Goal: Task Accomplishment & Management: Manage account settings

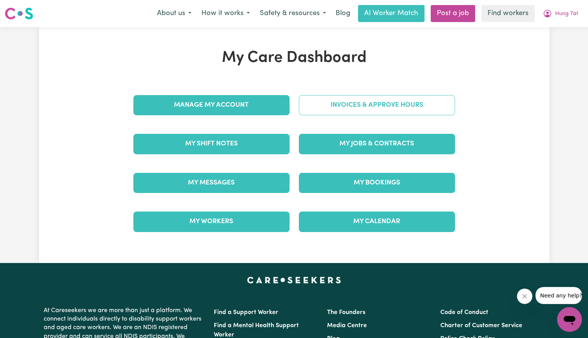
click at [331, 113] on link "Invoices & Approve Hours" at bounding box center [377, 105] width 156 height 20
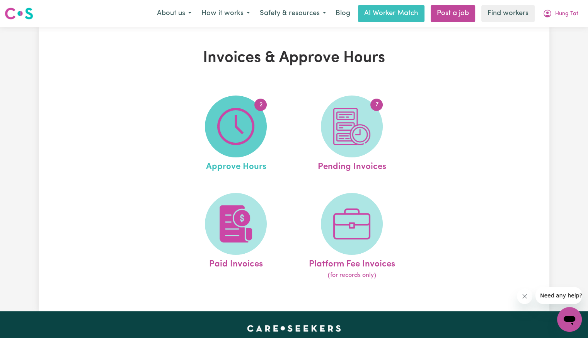
click at [235, 130] on img at bounding box center [235, 126] width 37 height 37
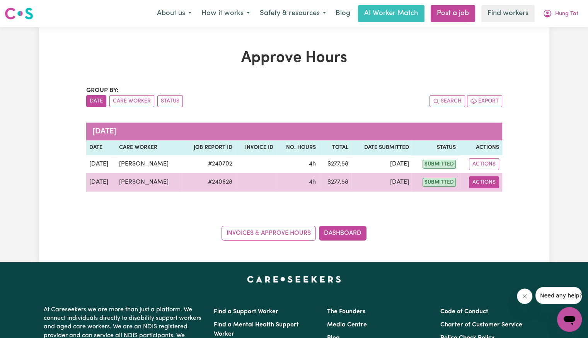
click at [489, 186] on button "Actions" at bounding box center [484, 182] width 30 height 12
click at [493, 196] on link "View Job Report" at bounding box center [503, 199] width 66 height 15
select select "pm"
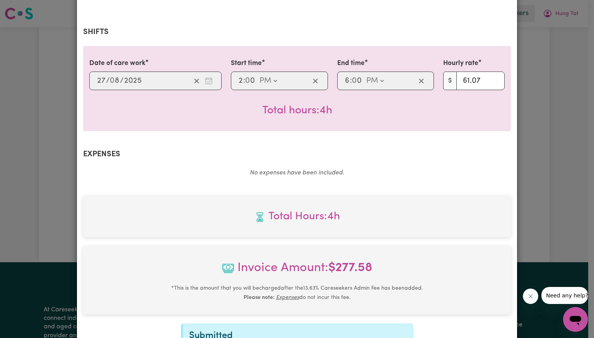
scroll to position [268, 0]
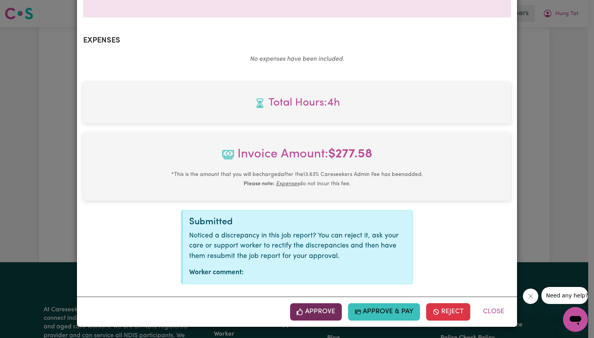
click at [314, 318] on button "Approve" at bounding box center [316, 311] width 52 height 17
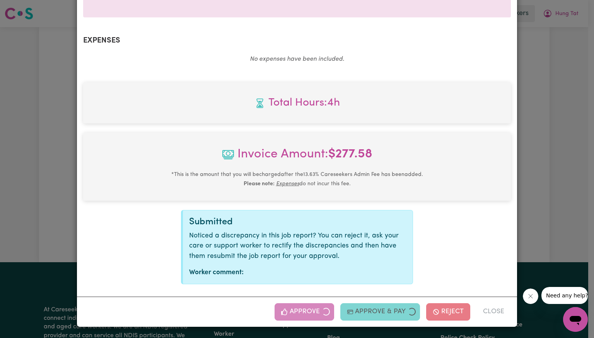
scroll to position [143, 0]
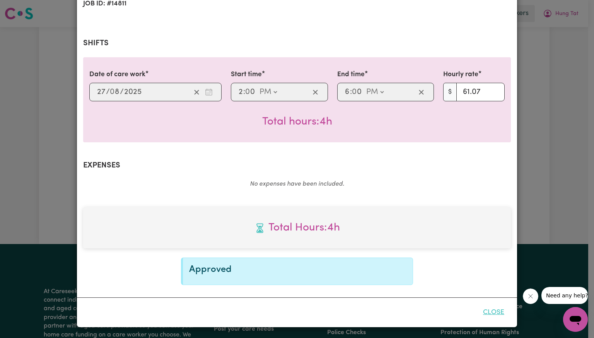
click at [492, 315] on button "Close" at bounding box center [493, 312] width 34 height 17
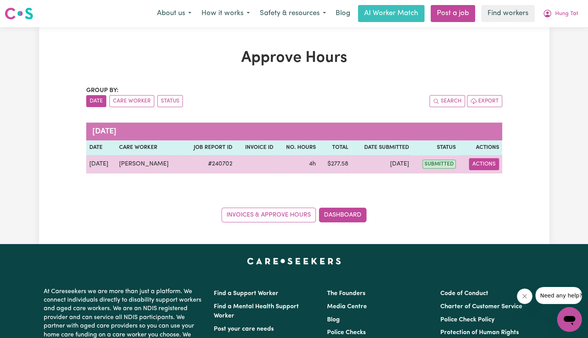
click at [485, 159] on button "Actions" at bounding box center [484, 164] width 30 height 12
click at [487, 173] on div "View Job Report" at bounding box center [503, 181] width 67 height 22
click at [490, 183] on link "View Job Report" at bounding box center [503, 181] width 66 height 15
select select "pm"
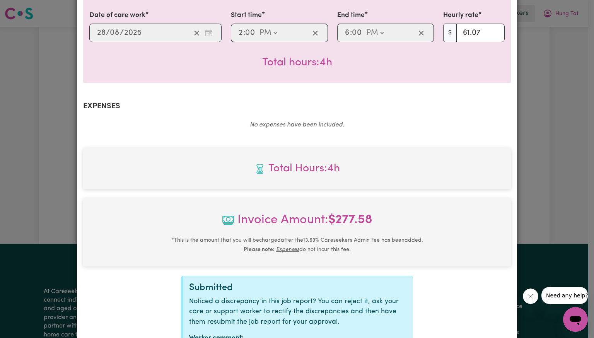
scroll to position [268, 0]
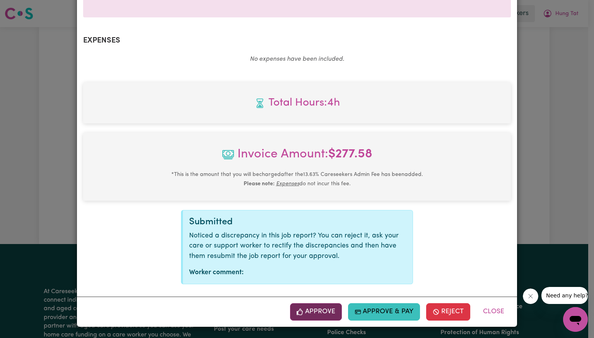
click at [325, 316] on button "Approve" at bounding box center [316, 311] width 52 height 17
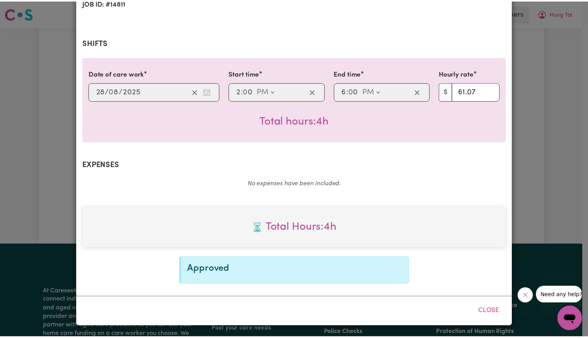
scroll to position [143, 0]
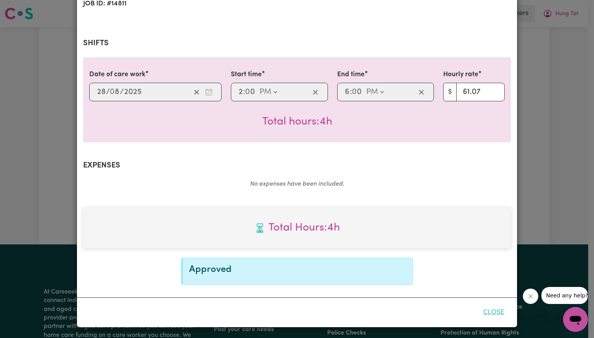
click at [499, 312] on button "Close" at bounding box center [493, 312] width 34 height 17
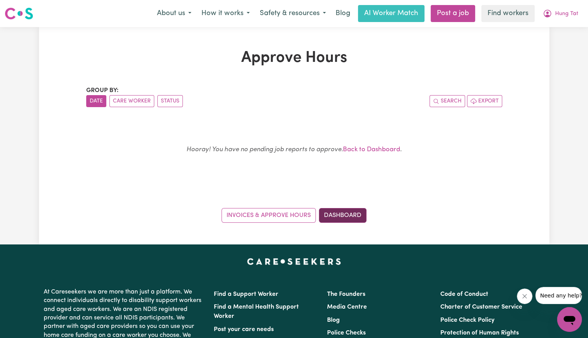
click at [357, 218] on link "Dashboard" at bounding box center [343, 215] width 48 height 15
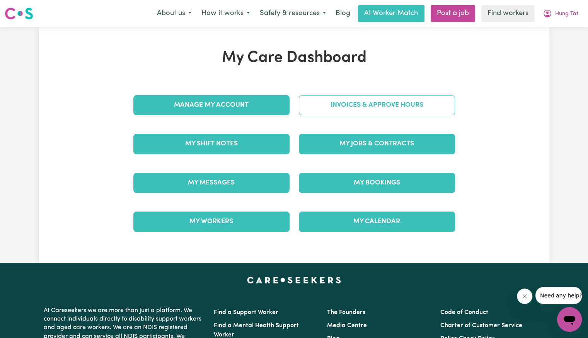
click at [325, 105] on link "Invoices & Approve Hours" at bounding box center [377, 105] width 156 height 20
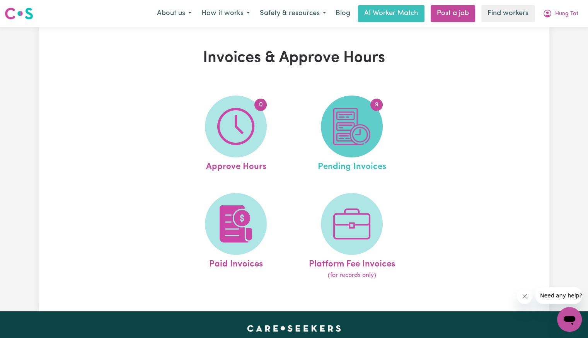
click at [327, 129] on span "9" at bounding box center [352, 126] width 62 height 62
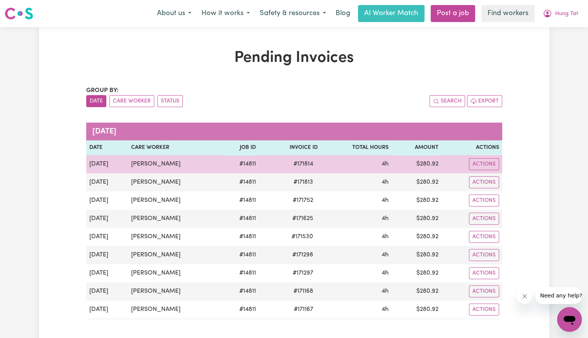
click at [292, 165] on span "# 171814" at bounding box center [303, 163] width 29 height 9
copy span "171814"
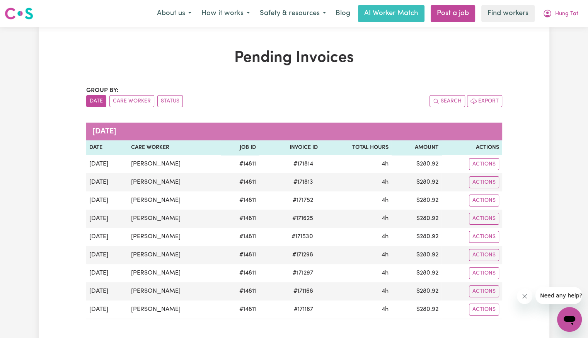
drag, startPoint x: 543, startPoint y: 162, endPoint x: 555, endPoint y: 151, distance: 16.7
click at [544, 161] on div "Pending Invoices Group by: Date Care Worker Status Search Export [DATE] Date Ca…" at bounding box center [294, 208] width 510 height 319
click at [561, 13] on span "Hung Tat" at bounding box center [566, 14] width 23 height 9
click at [555, 47] on link "Logout" at bounding box center [552, 44] width 61 height 15
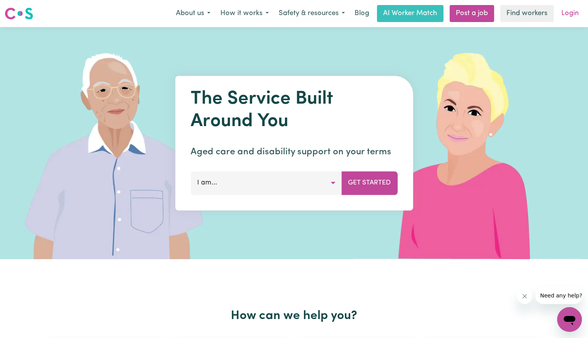
click at [572, 17] on link "Login" at bounding box center [570, 13] width 27 height 17
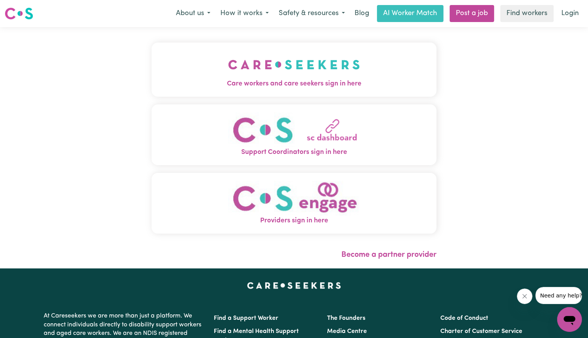
drag, startPoint x: 203, startPoint y: 69, endPoint x: 203, endPoint y: 96, distance: 27.1
click at [228, 70] on img "Care workers and care seekers sign in here" at bounding box center [294, 64] width 132 height 29
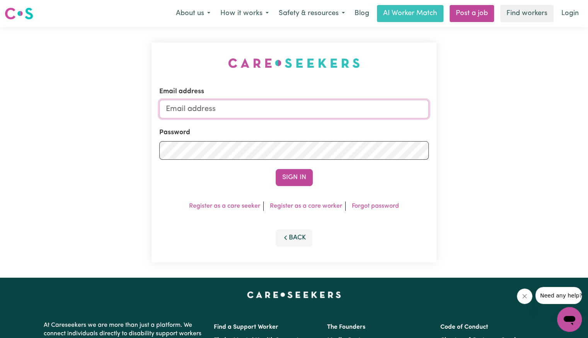
click at [252, 106] on input "Email address" at bounding box center [293, 109] width 269 height 19
type input "superuser~[EMAIL_ADDRESS][DOMAIN_NAME]"
click at [276, 169] on button "Sign In" at bounding box center [294, 177] width 37 height 17
